Goal: Information Seeking & Learning: Find contact information

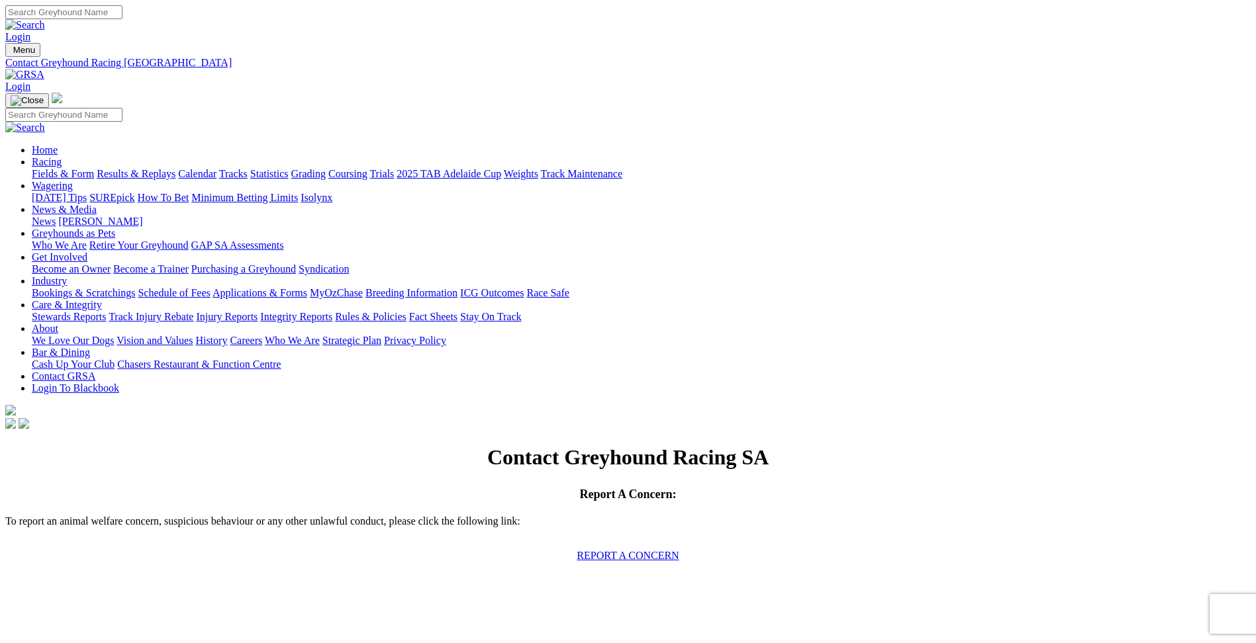
scroll to position [750, 0]
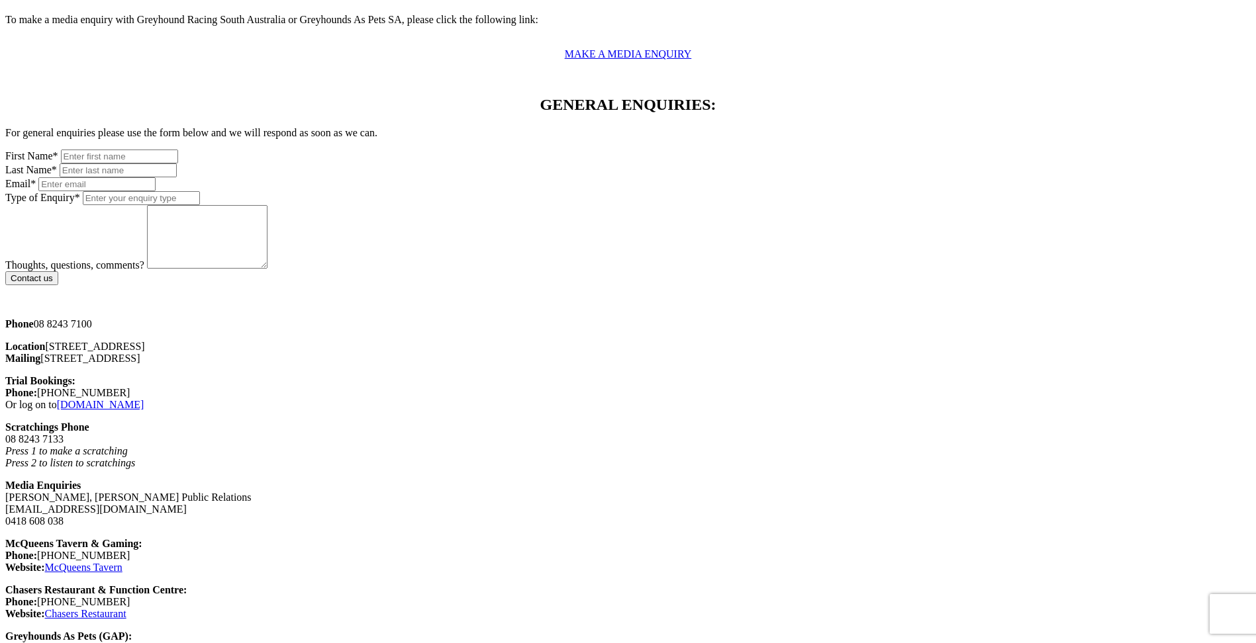
drag, startPoint x: 293, startPoint y: 101, endPoint x: 243, endPoint y: 104, distance: 50.4
click at [243, 318] on p "Phone [PHONE_NUMBER]" at bounding box center [627, 324] width 1245 height 12
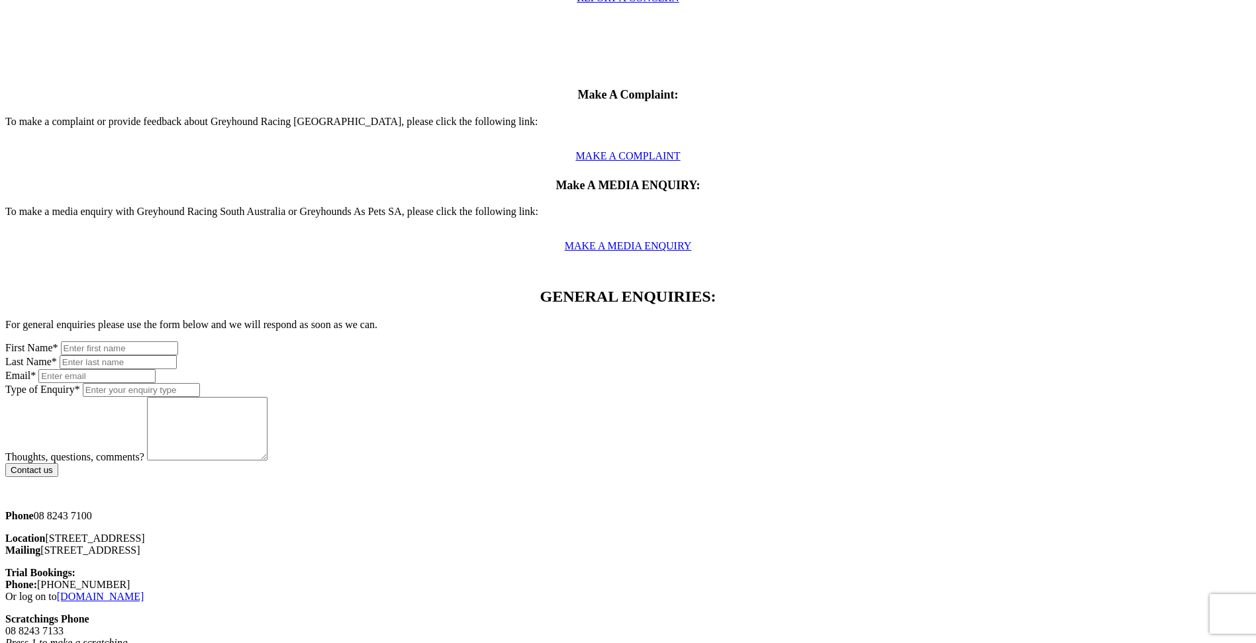
scroll to position [574, 0]
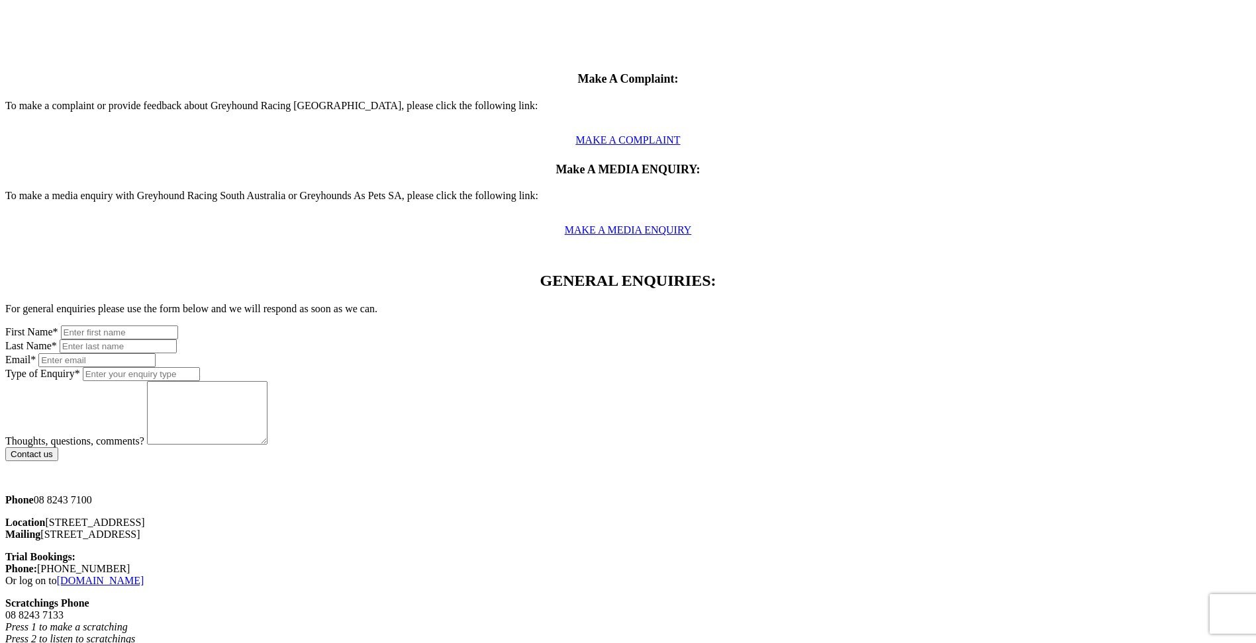
drag, startPoint x: 762, startPoint y: 506, endPoint x: 702, endPoint y: 510, distance: 60.3
drag, startPoint x: 765, startPoint y: 511, endPoint x: 704, endPoint y: 508, distance: 61.6
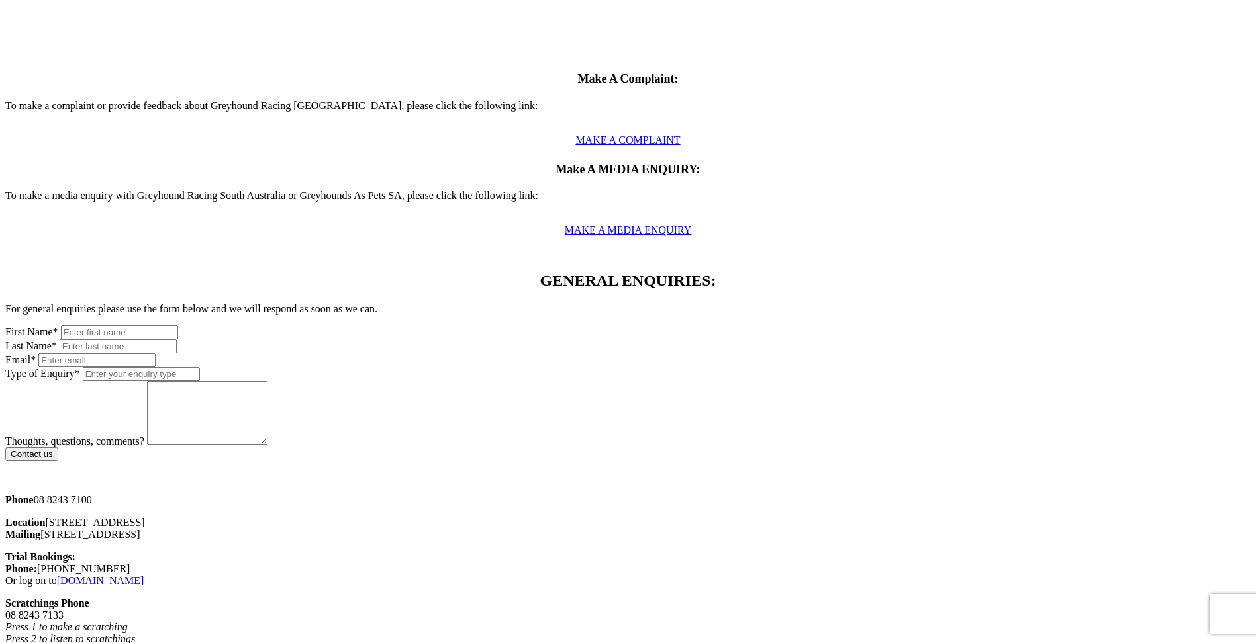
copy p "[PHONE_NUMBER]"
drag, startPoint x: 299, startPoint y: 277, endPoint x: 243, endPoint y: 281, distance: 56.4
click at [243, 494] on p "Phone [PHONE_NUMBER]" at bounding box center [627, 500] width 1245 height 12
copy p "08 8243 7100"
